Goal: Communication & Community: Share content

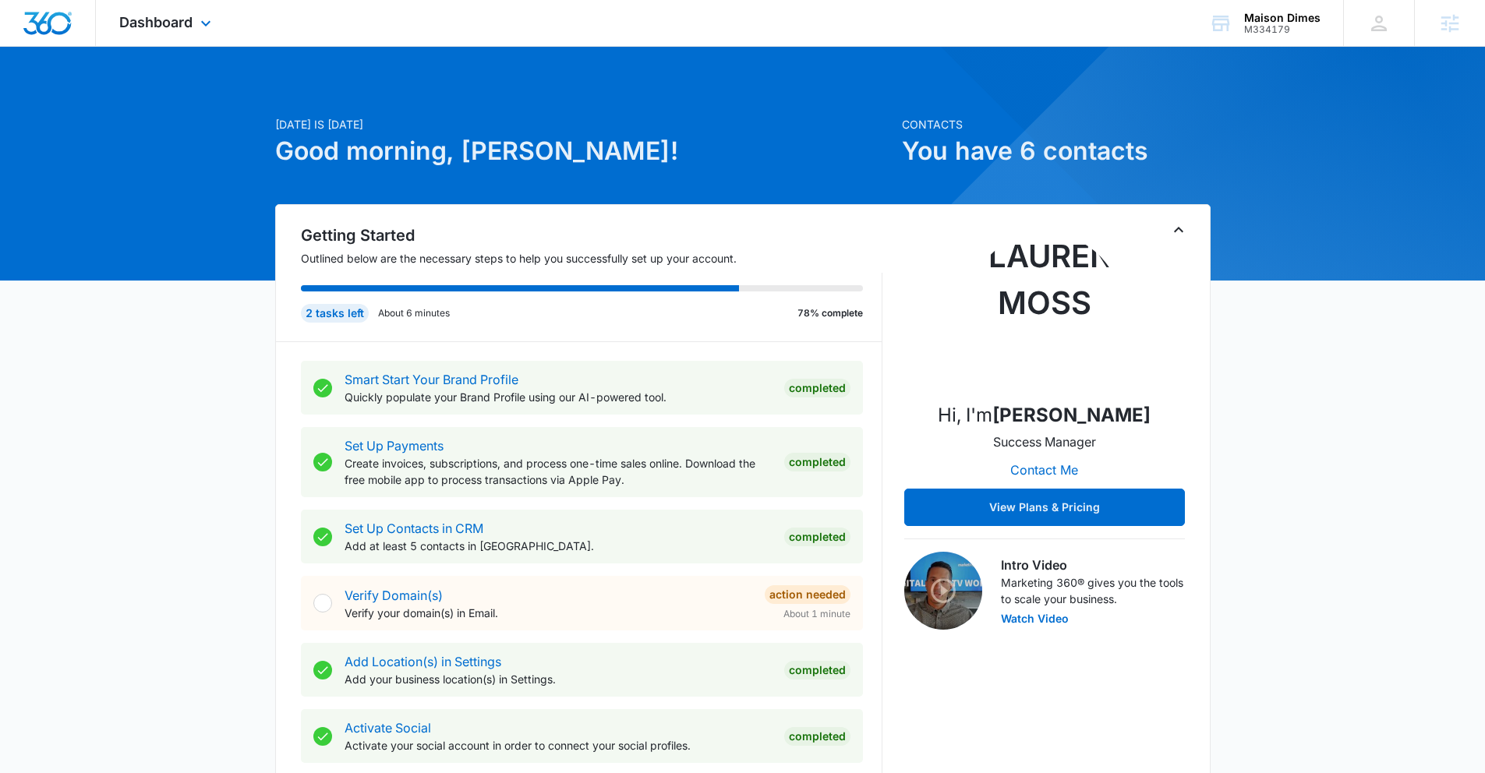
click at [200, 14] on div "Dashboard Apps Reputation Forms CRM Email Social Payments POS Content Ads Intel…" at bounding box center [167, 23] width 143 height 46
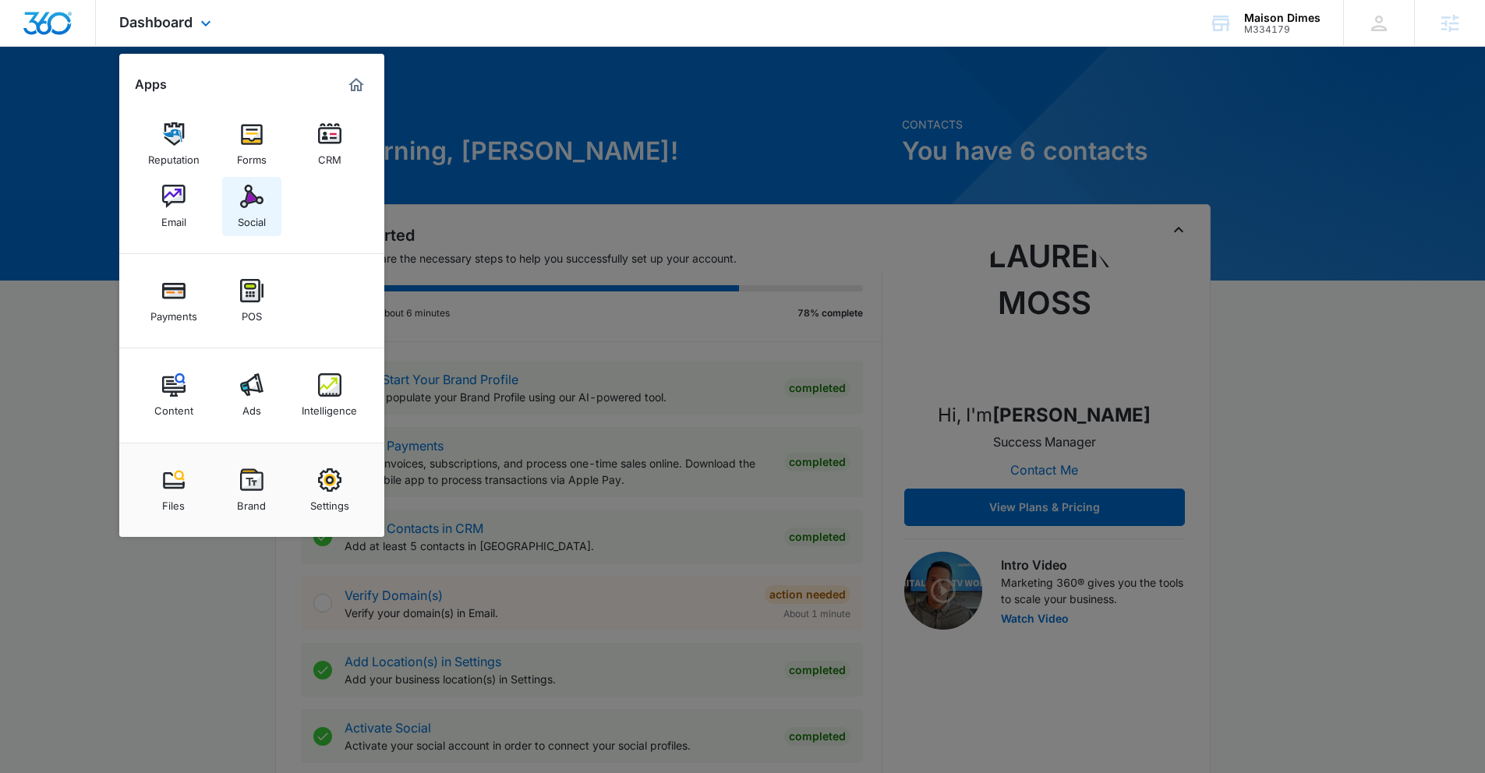
click at [277, 198] on link "Social" at bounding box center [251, 206] width 59 height 59
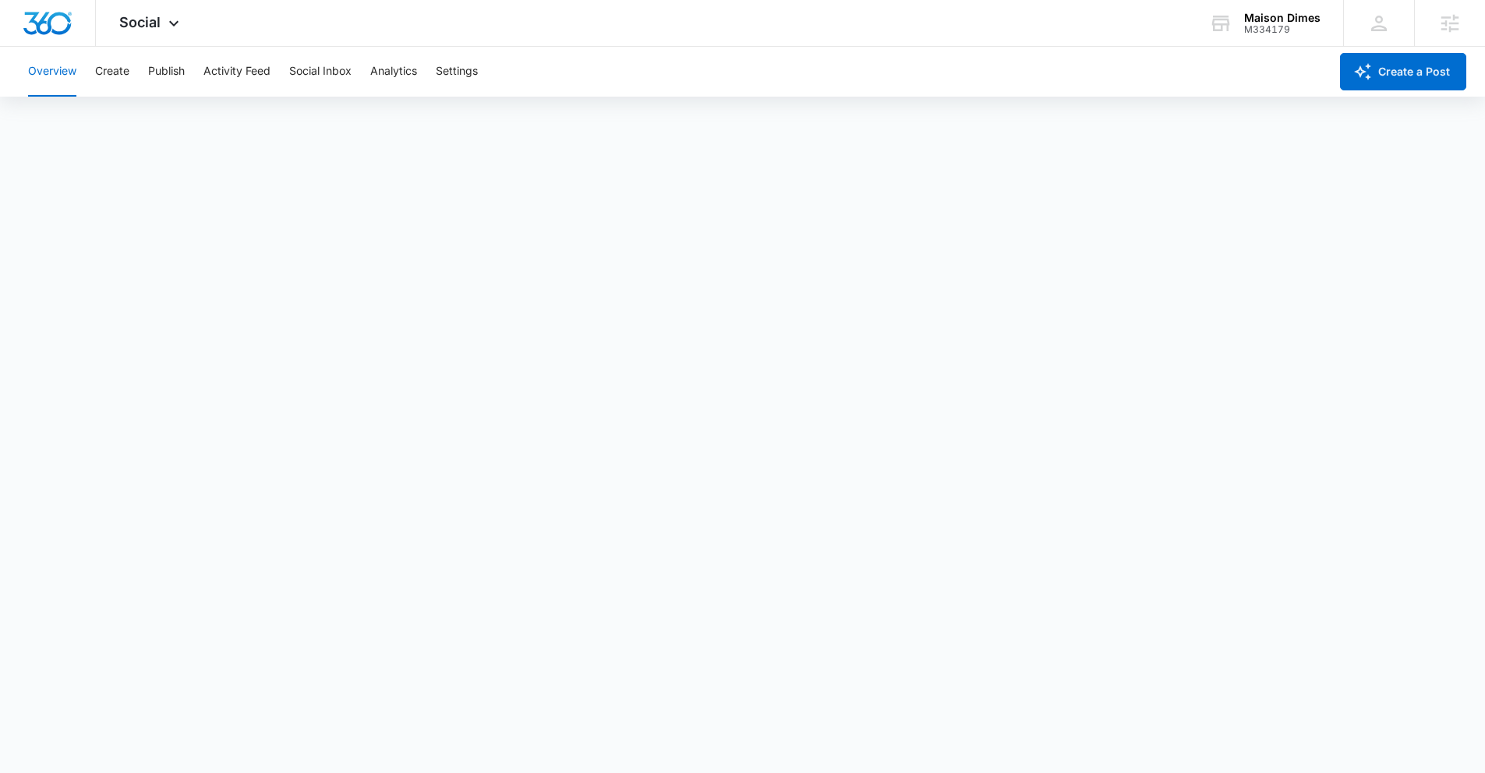
scroll to position [4, 0]
